Goal: Information Seeking & Learning: Learn about a topic

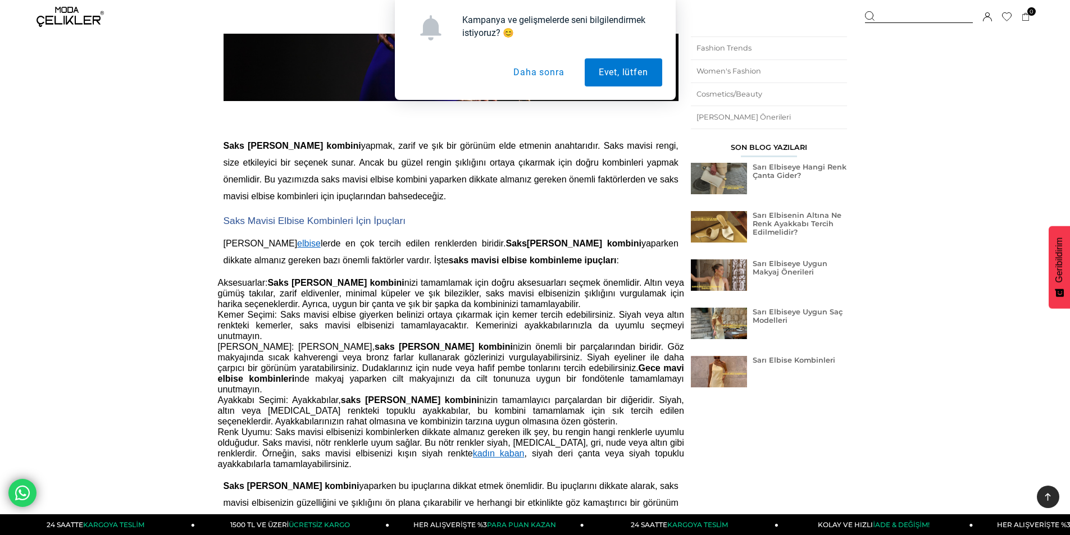
scroll to position [337, 0]
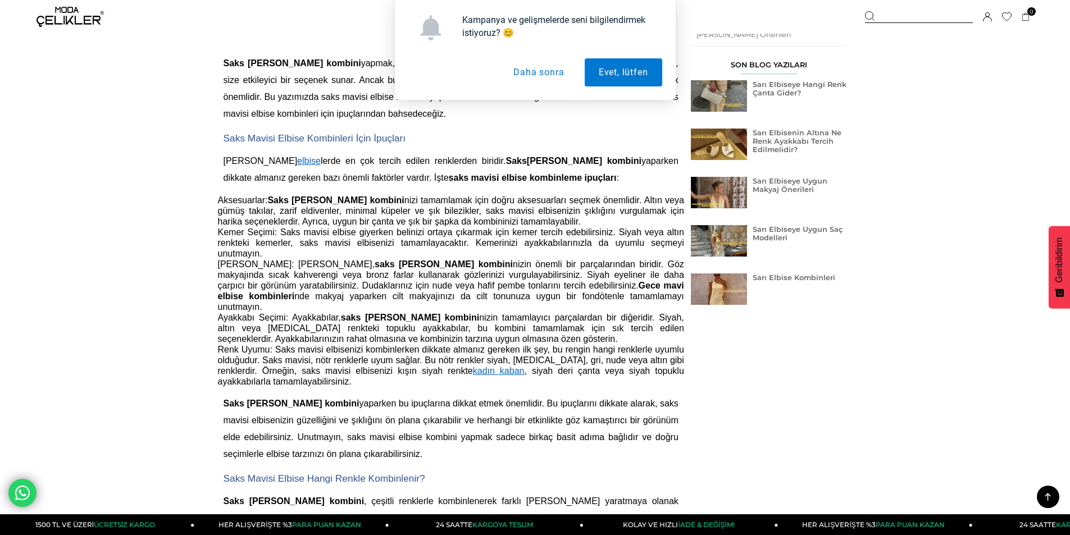
click at [721, 297] on img at bounding box center [719, 289] width 56 height 31
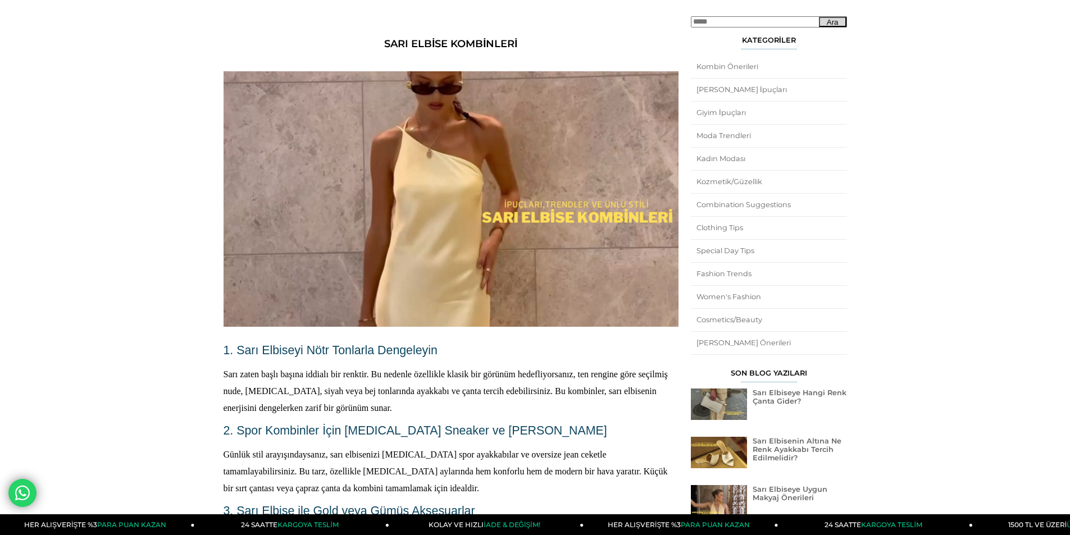
scroll to position [56, 0]
